Goal: Task Accomplishment & Management: Manage account settings

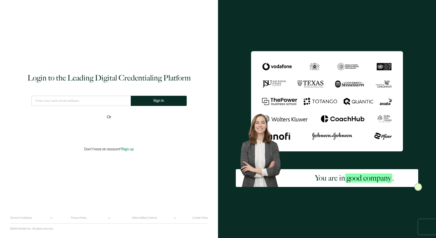
click at [83, 102] on input "text" at bounding box center [81, 101] width 99 height 10
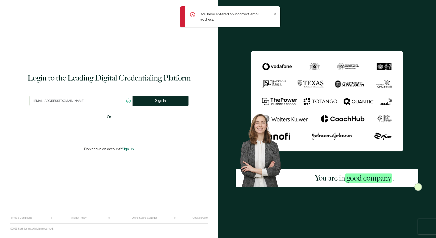
click at [80, 98] on input "[EMAIL_ADDRESS][DOMAIN_NAME]" at bounding box center [80, 101] width 103 height 10
type input "[EMAIL_ADDRESS][DOMAIN_NAME]"
